Goal: Find specific page/section: Find specific page/section

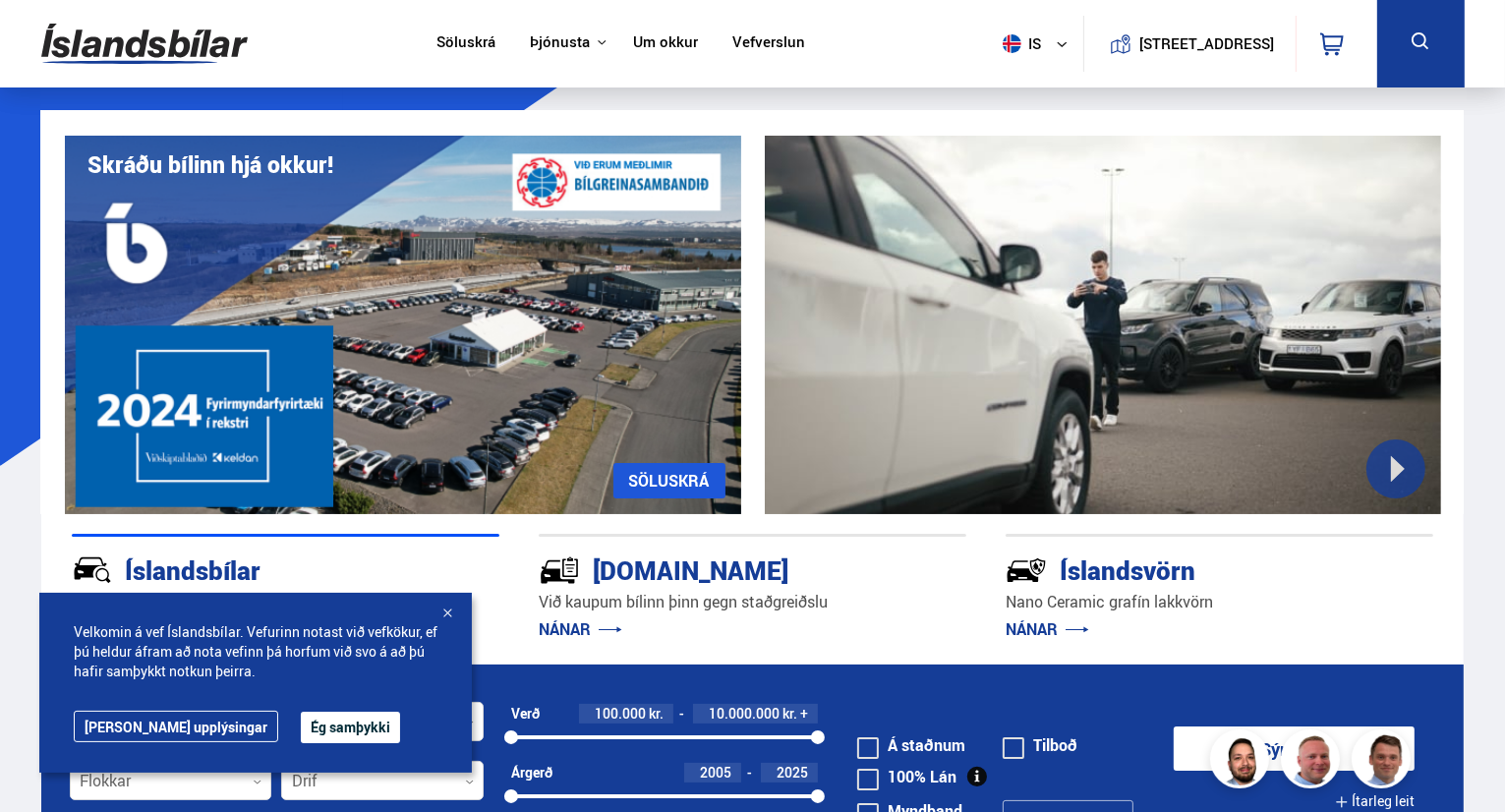
click at [1423, 53] on icon at bounding box center [1421, 42] width 25 height 25
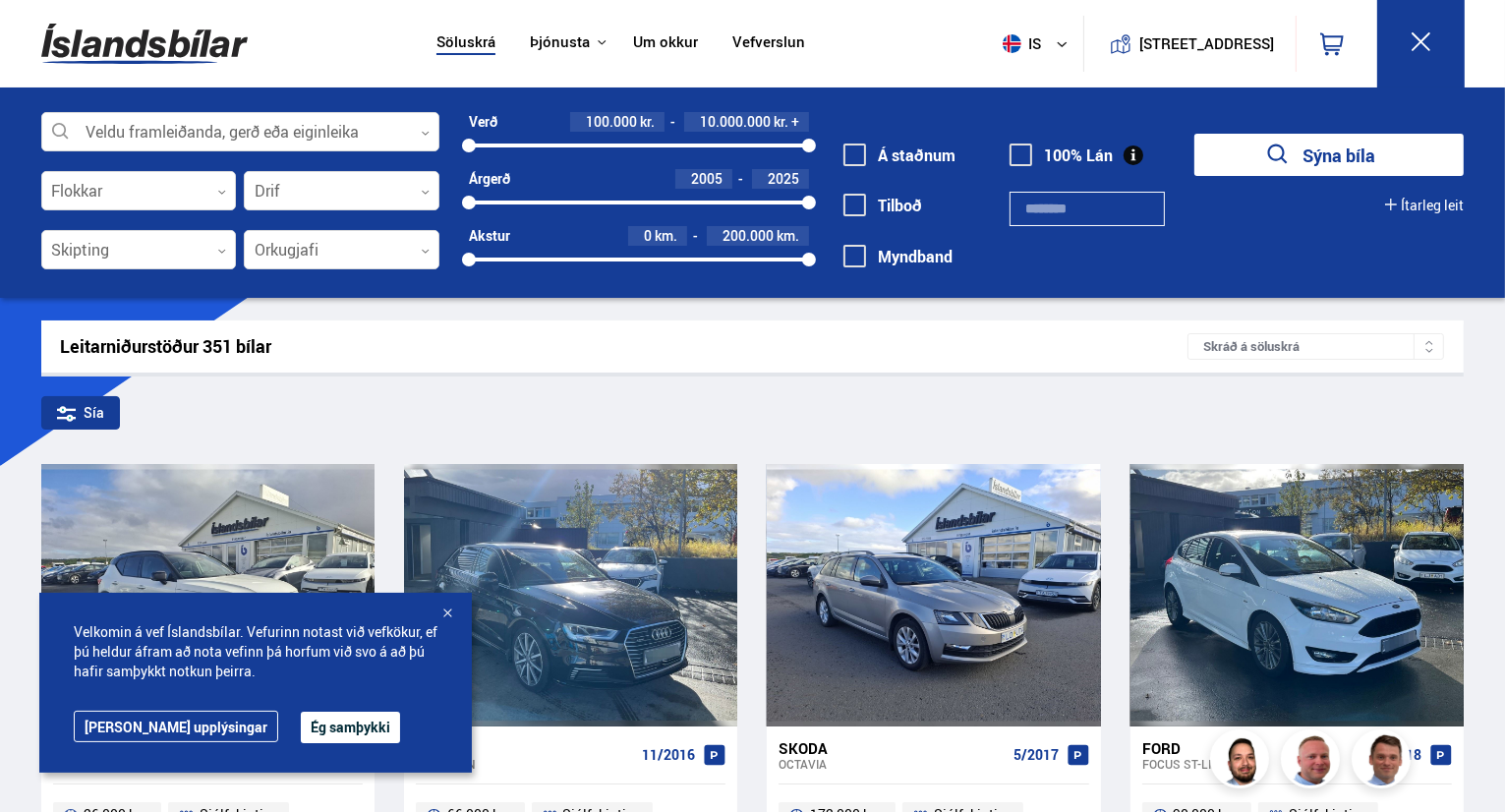
click at [1306, 148] on button "Sýna bíla" at bounding box center [1328, 155] width 269 height 43
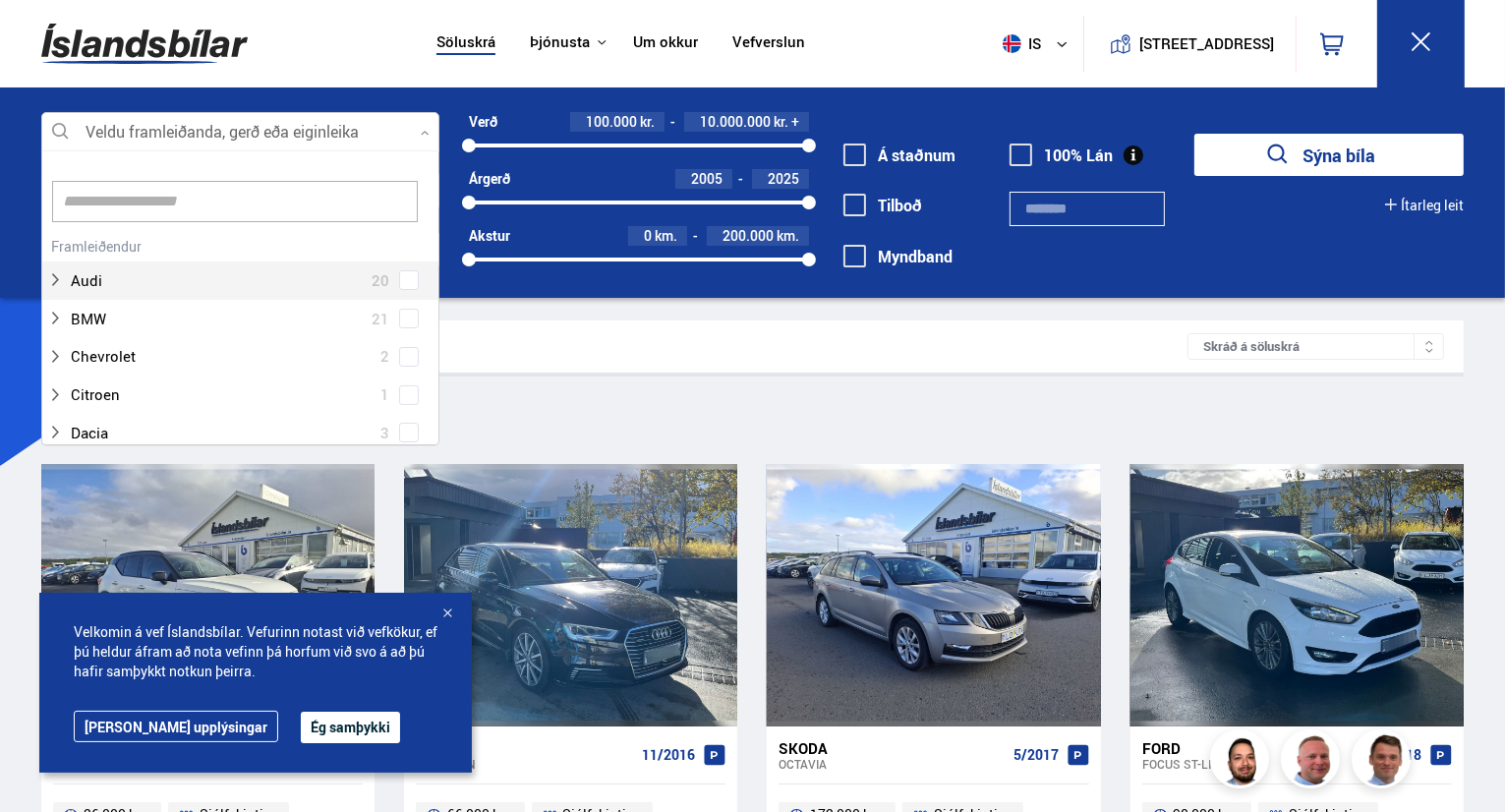
click at [275, 127] on div at bounding box center [240, 133] width 398 height 40
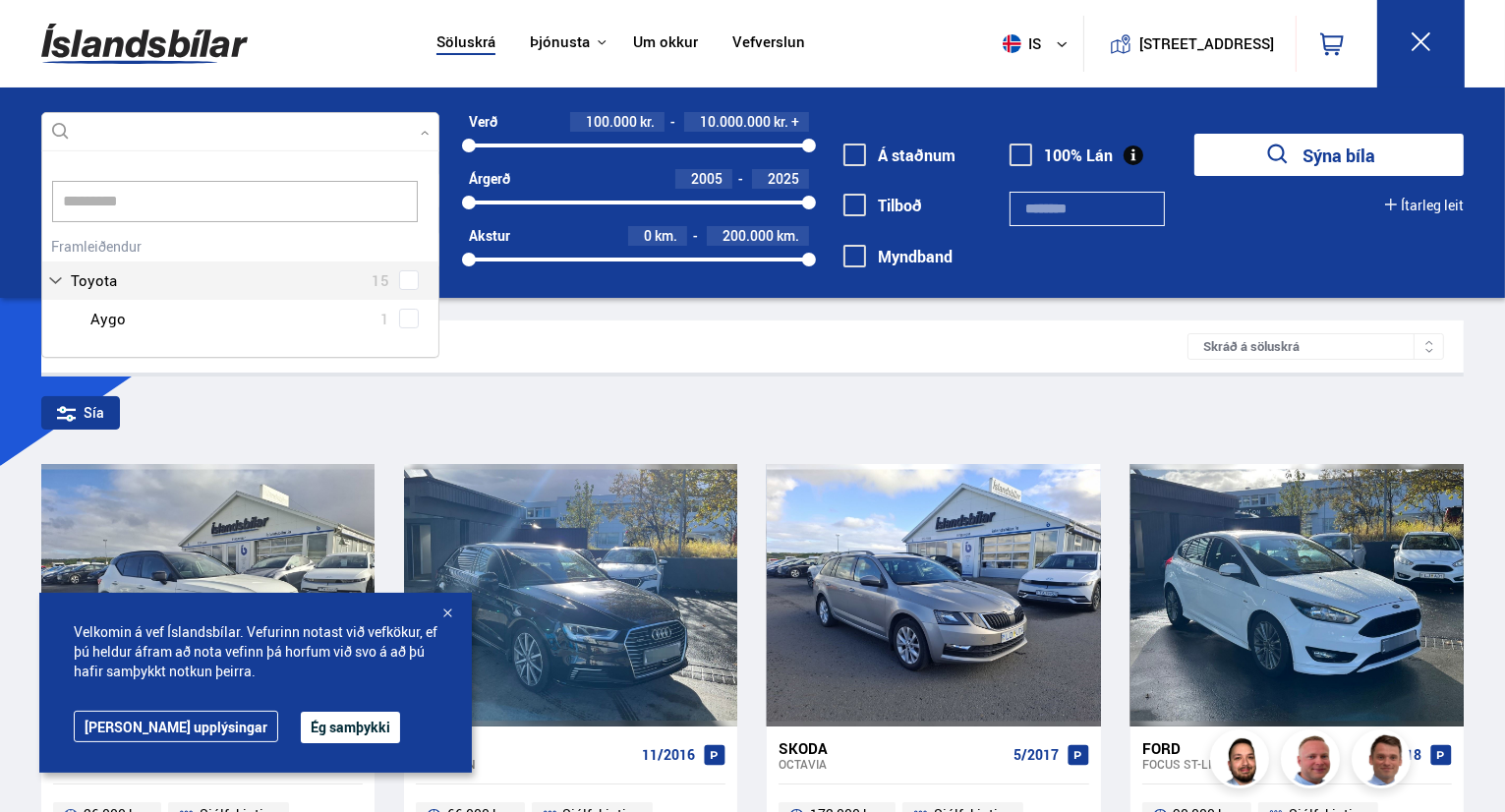
scroll to position [208, 399]
type input "**********"
click at [163, 320] on div at bounding box center [260, 319] width 347 height 29
click at [111, 315] on div at bounding box center [260, 319] width 347 height 29
click at [1194, 134] on button "Sýna bíla" at bounding box center [1328, 155] width 269 height 43
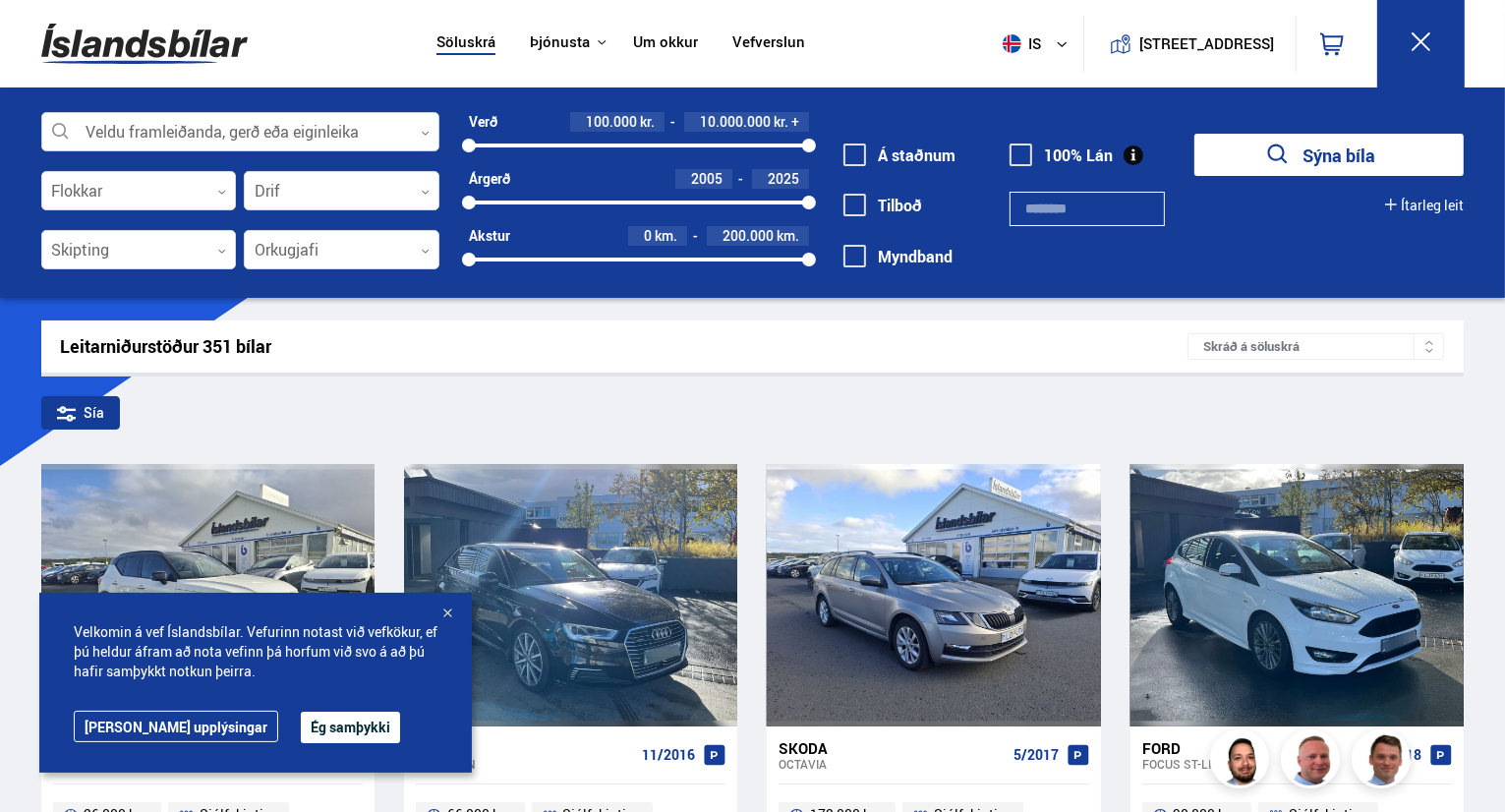
click at [262, 125] on div at bounding box center [240, 133] width 398 height 40
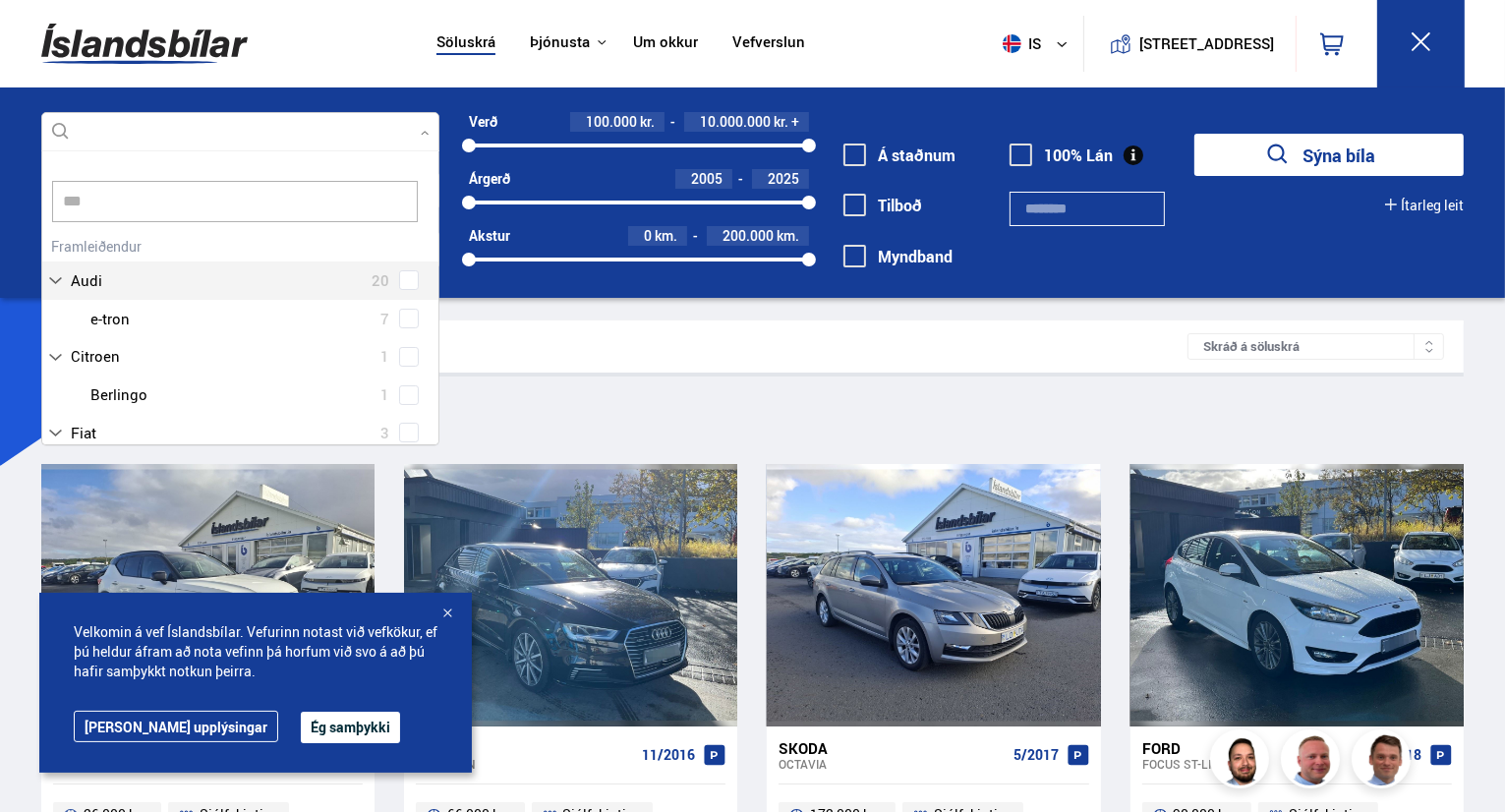
scroll to position [0, 0]
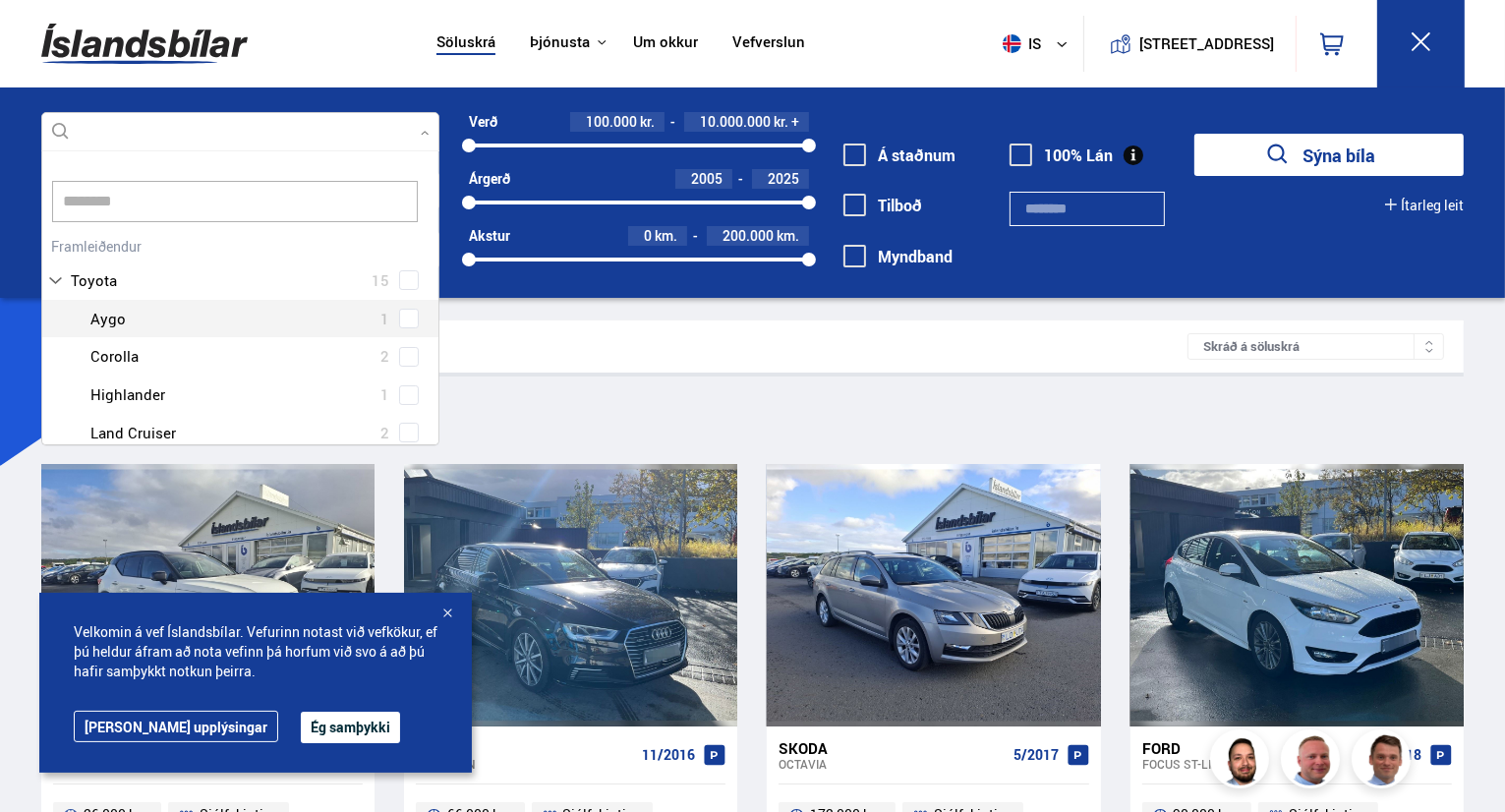
click at [398, 316] on div "Toyota 15 Toyota Aygo 1 Toyota Corolla 2 Toyota Highlander 1 Toyota Hilux 1 Toy…" at bounding box center [240, 399] width 396 height 335
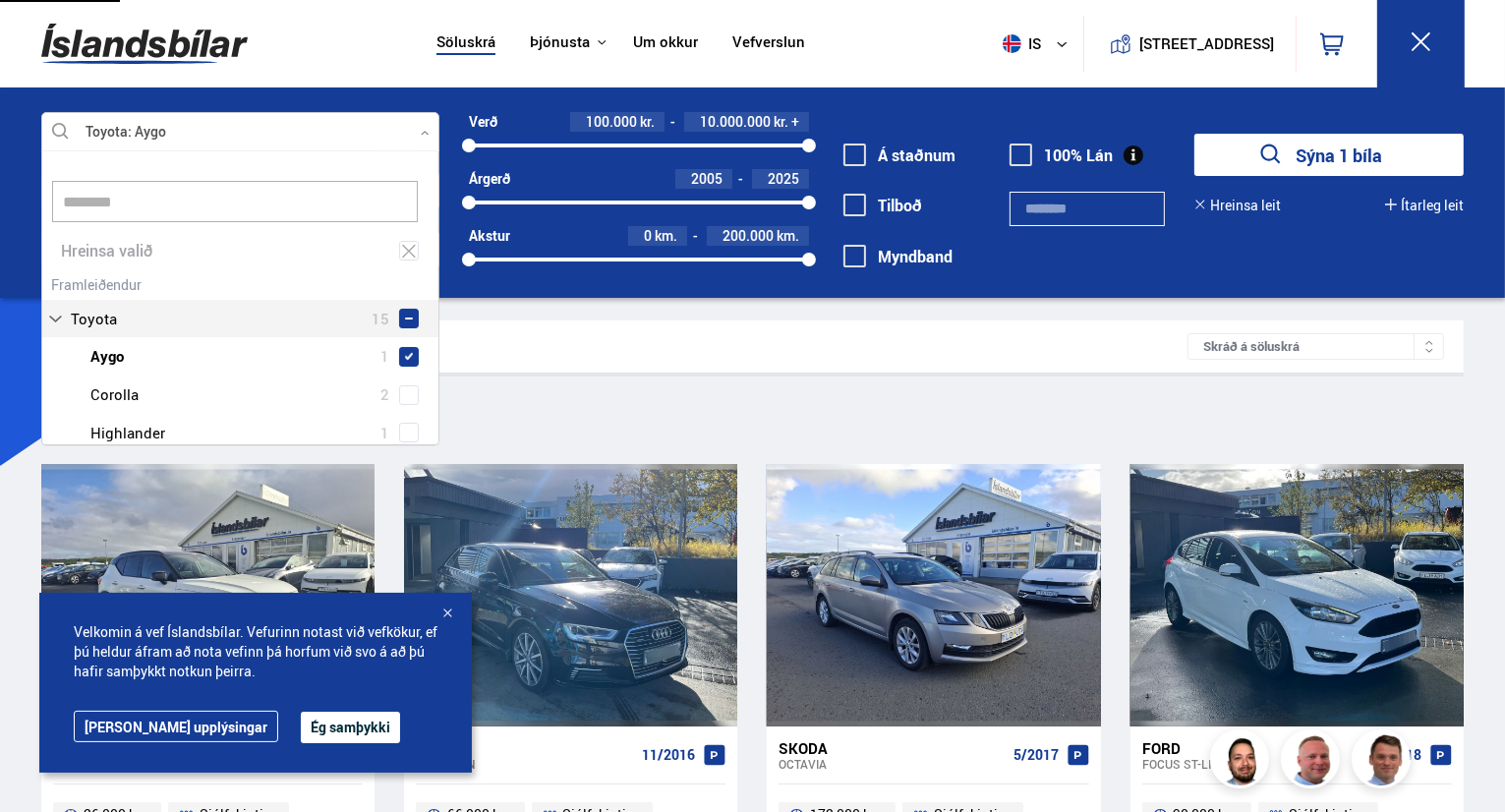
type input "********"
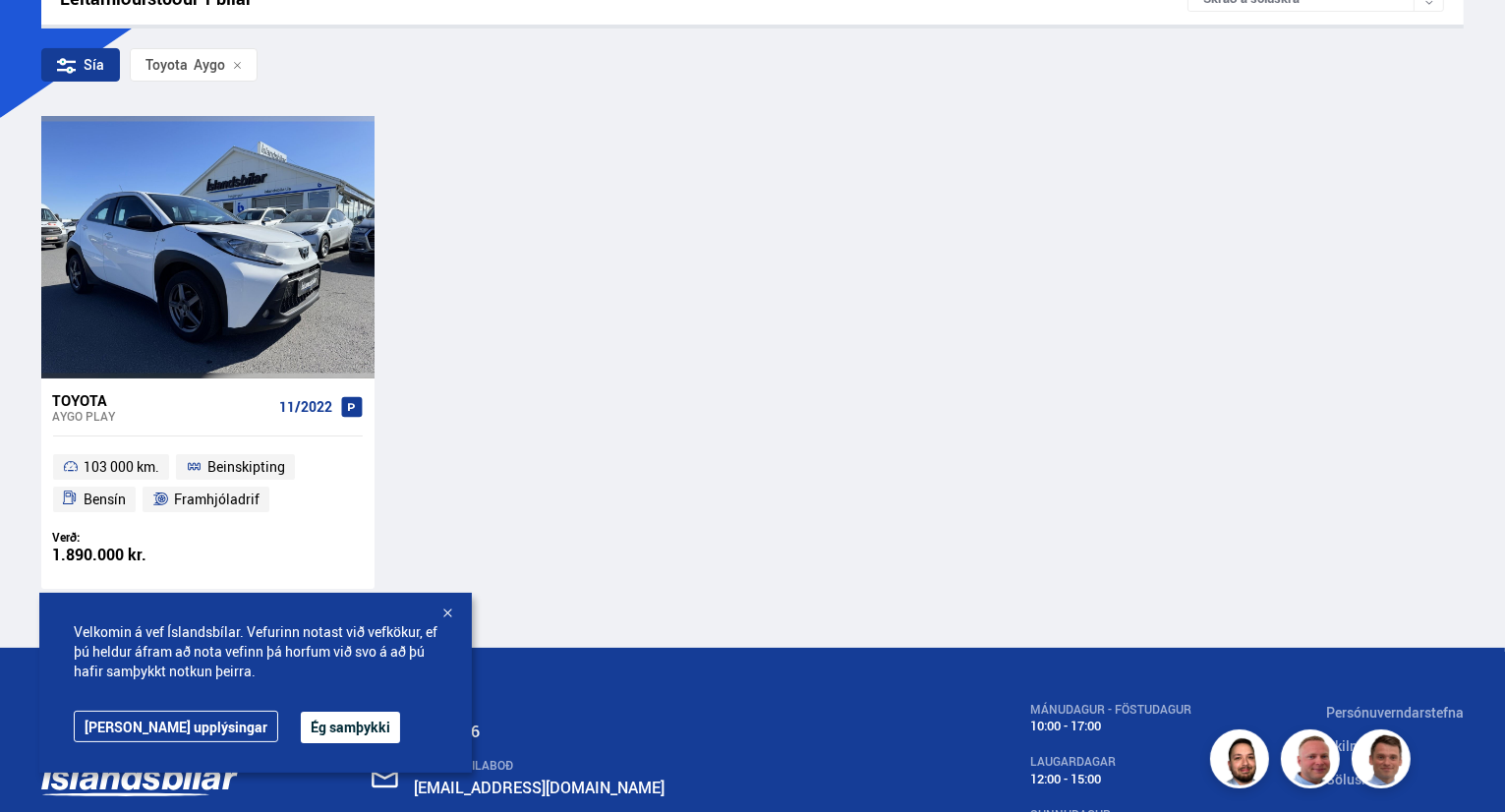
scroll to position [342, 0]
